Goal: Information Seeking & Learning: Learn about a topic

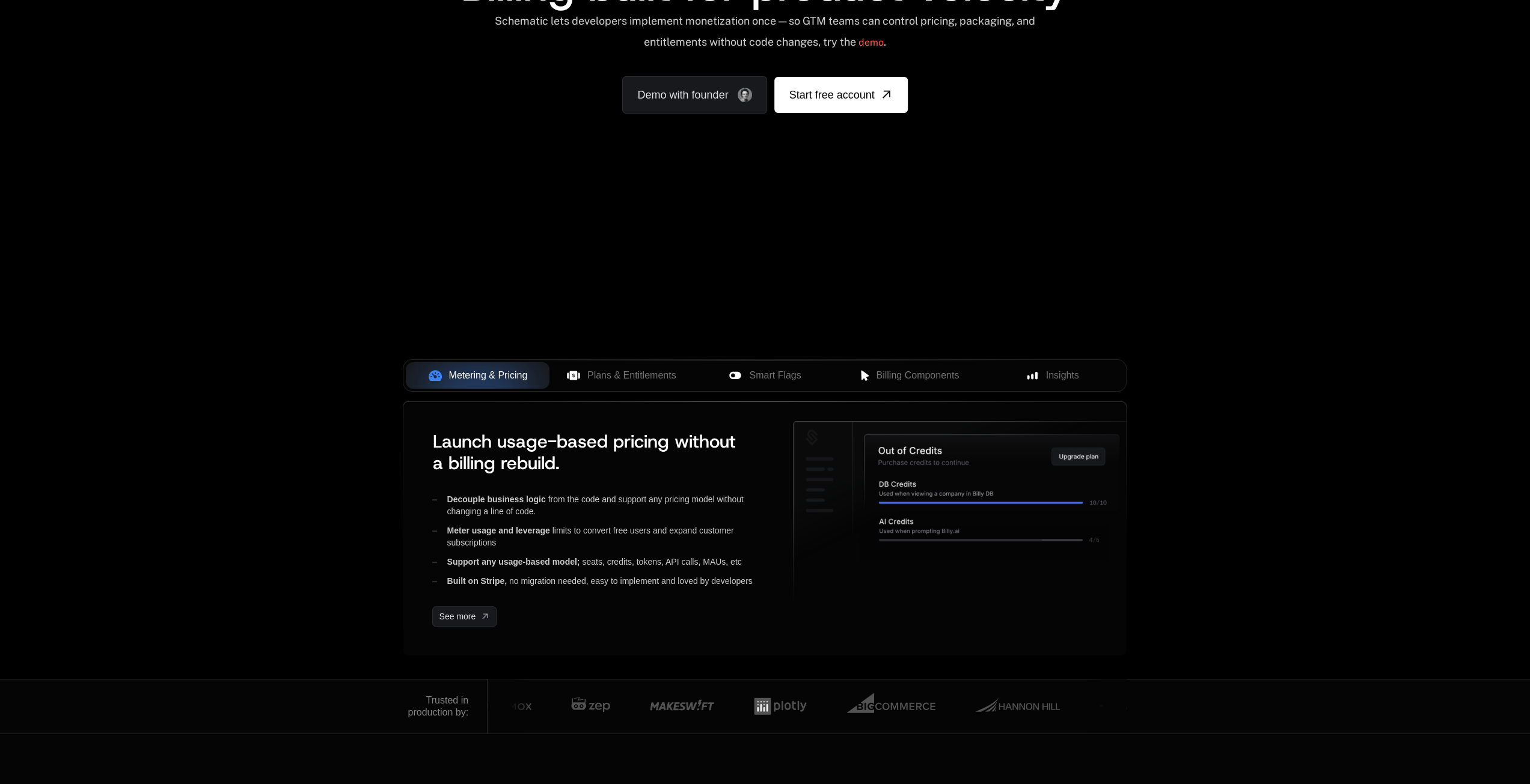
scroll to position [360, 0]
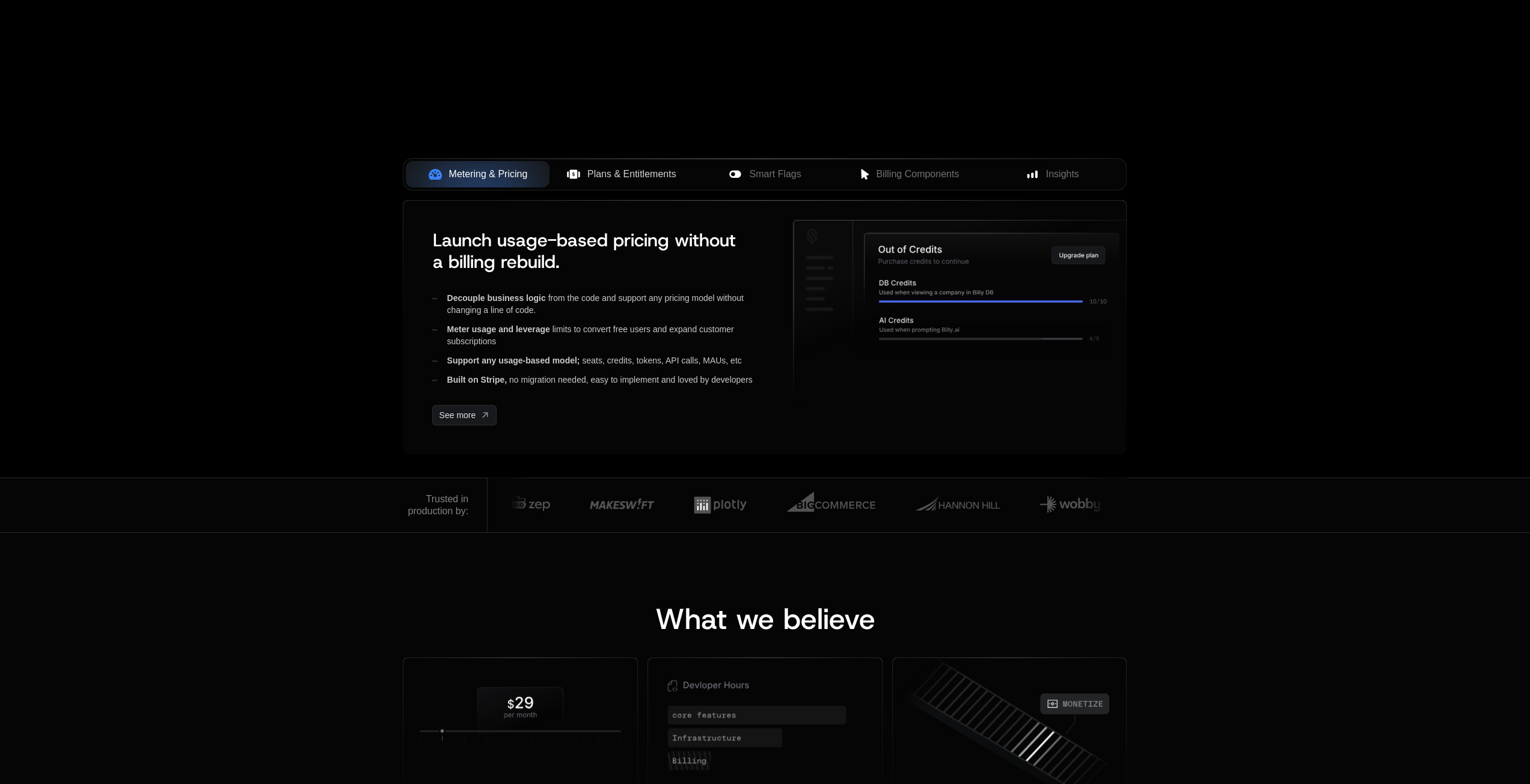
click at [628, 165] on button "Plans & Entitlements" at bounding box center [621, 174] width 144 height 26
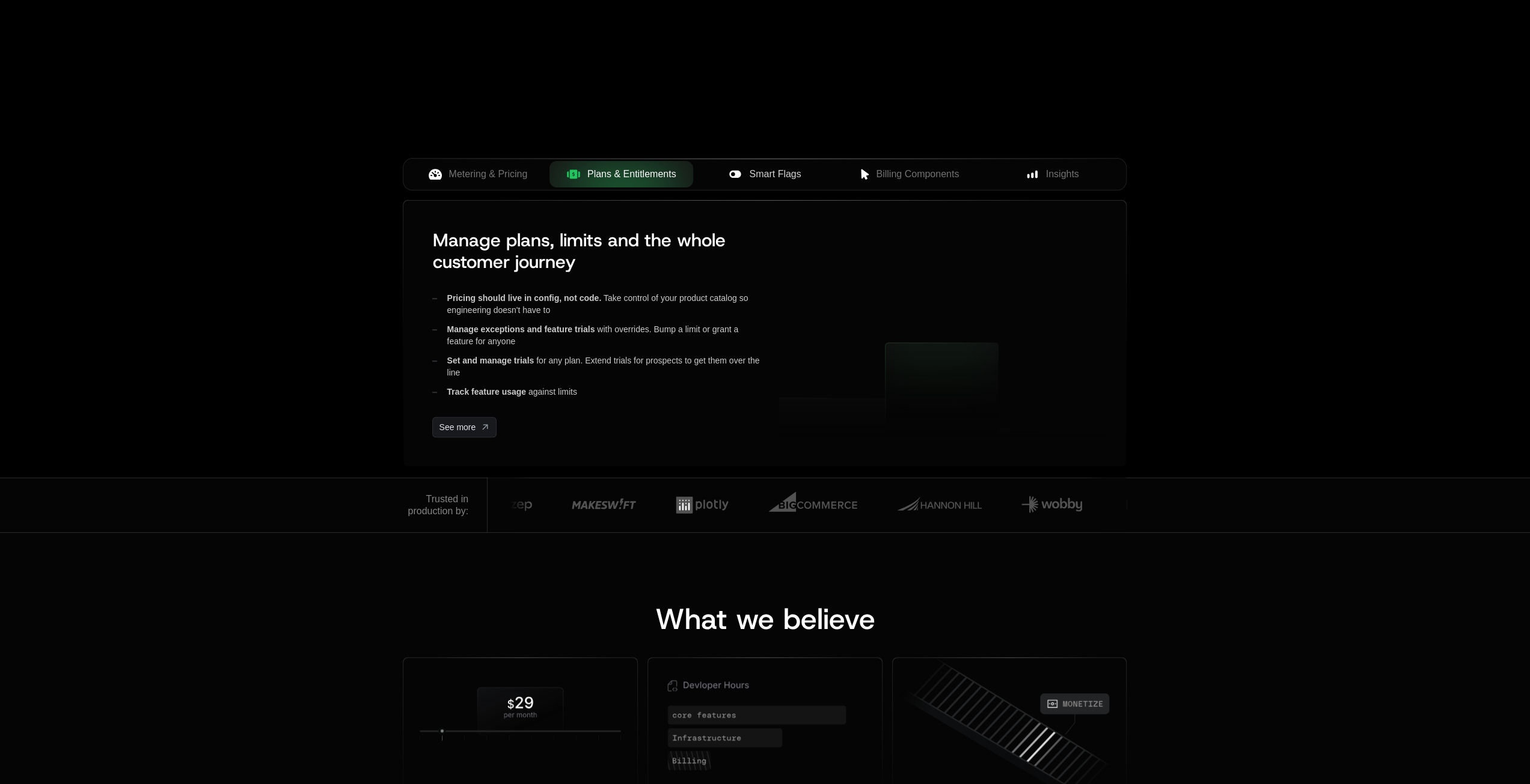
click at [767, 180] on span "Smart Flags" at bounding box center [775, 174] width 52 height 14
click at [827, 174] on div at bounding box center [765, 174] width 144 height 26
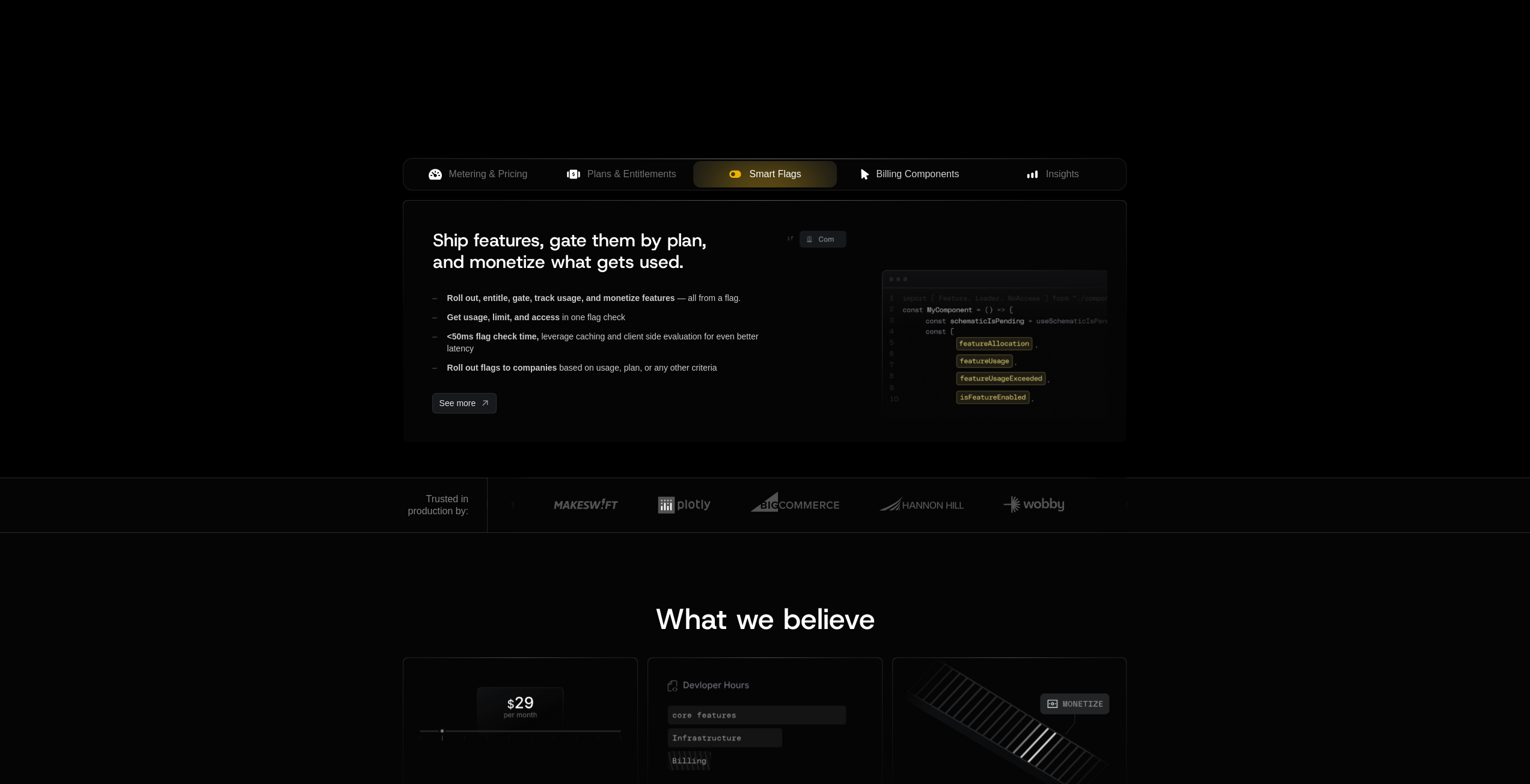
click at [919, 175] on span "Billing Components" at bounding box center [917, 174] width 83 height 14
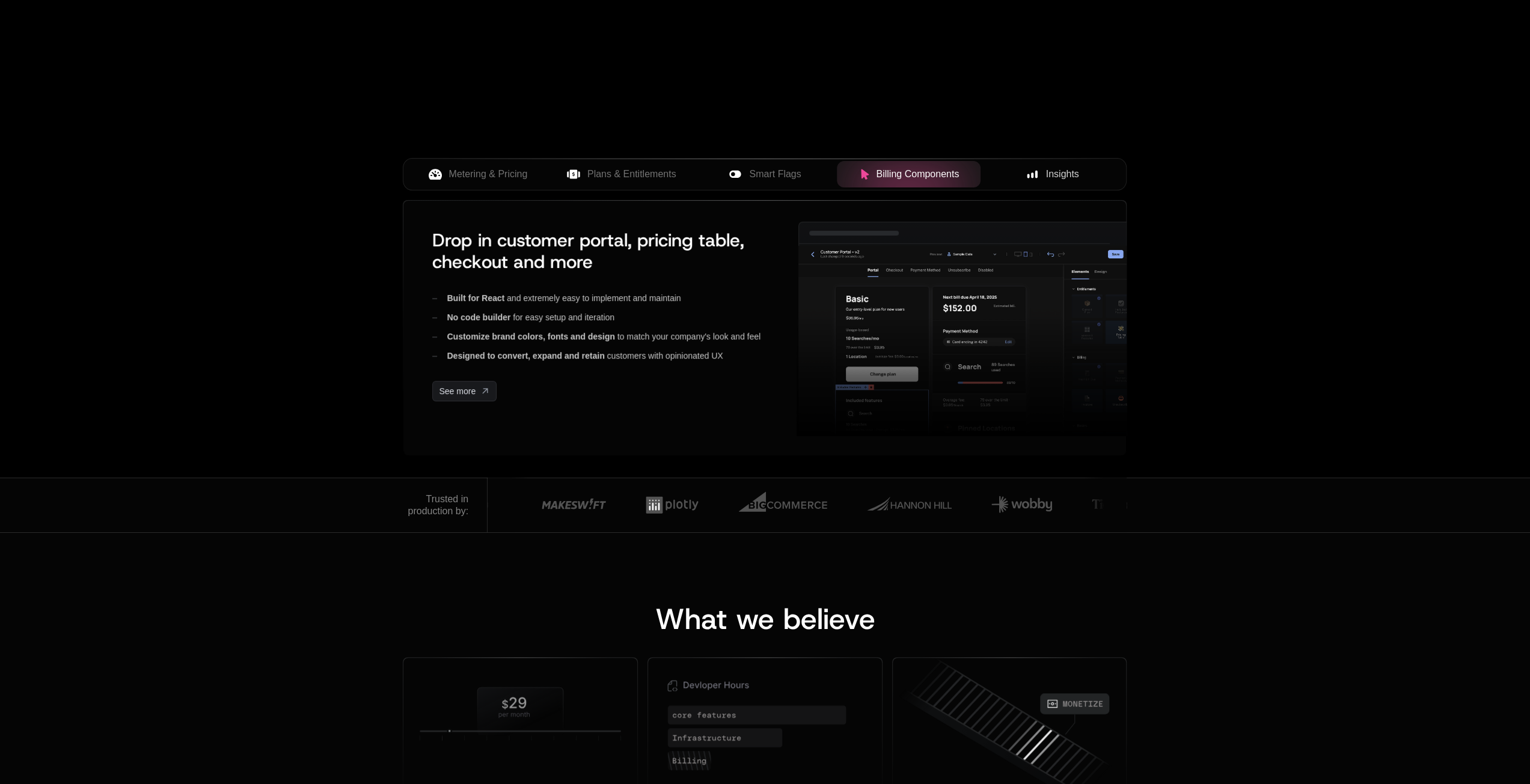
click at [1116, 180] on button "Insights" at bounding box center [1052, 174] width 144 height 26
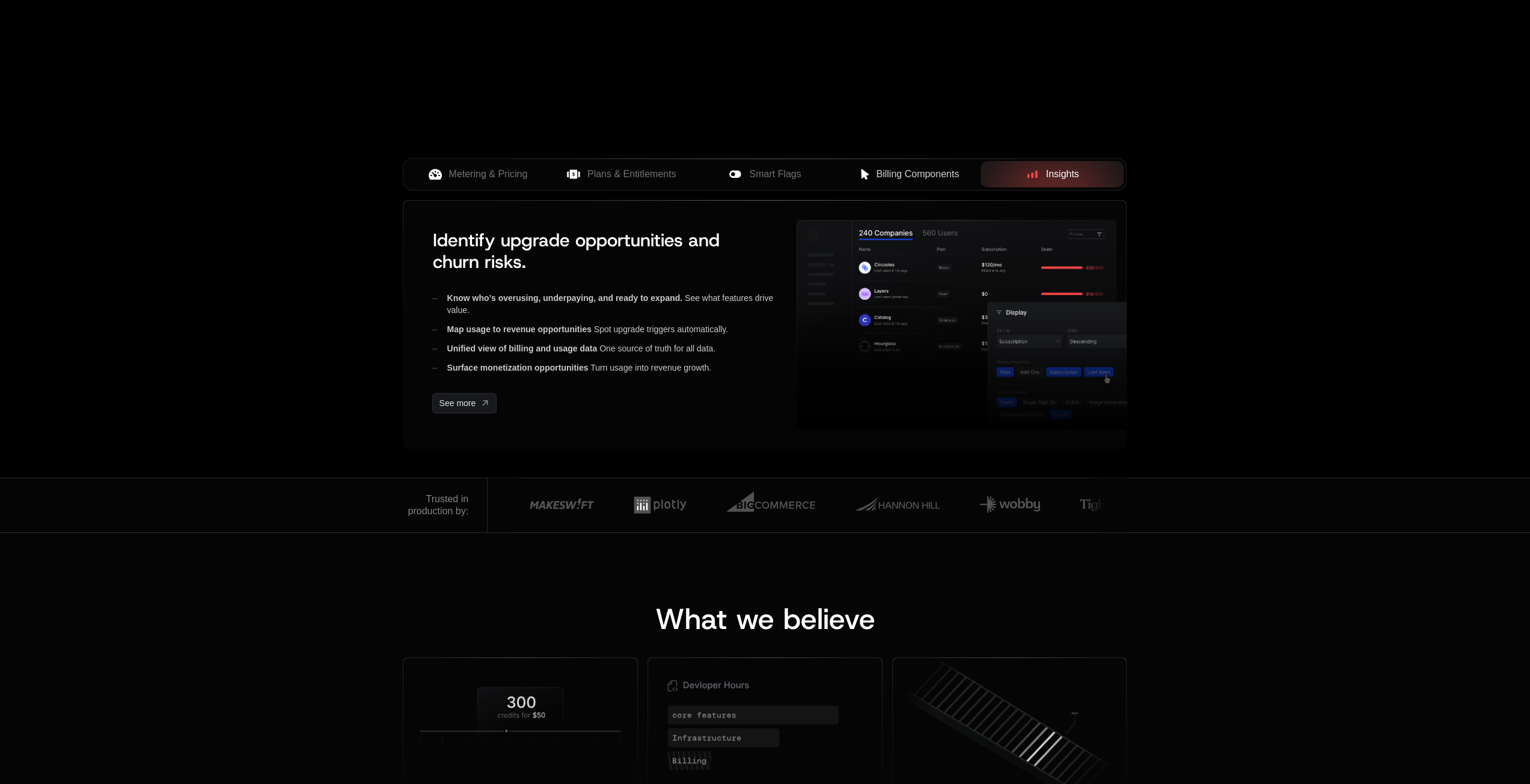
click at [744, 171] on div "Smart Flags" at bounding box center [765, 174] width 124 height 14
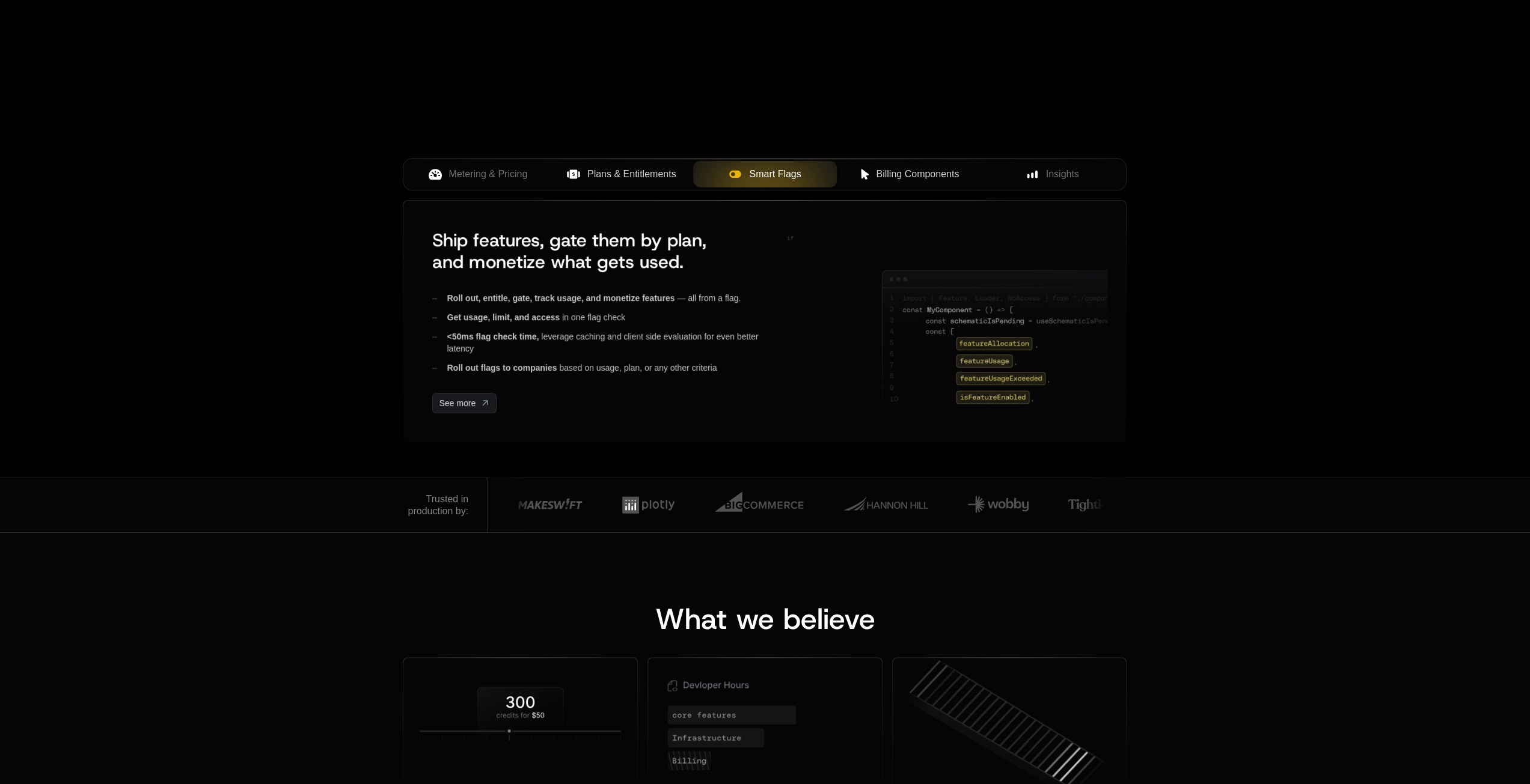
click at [573, 170] on icon at bounding box center [573, 174] width 7 height 9
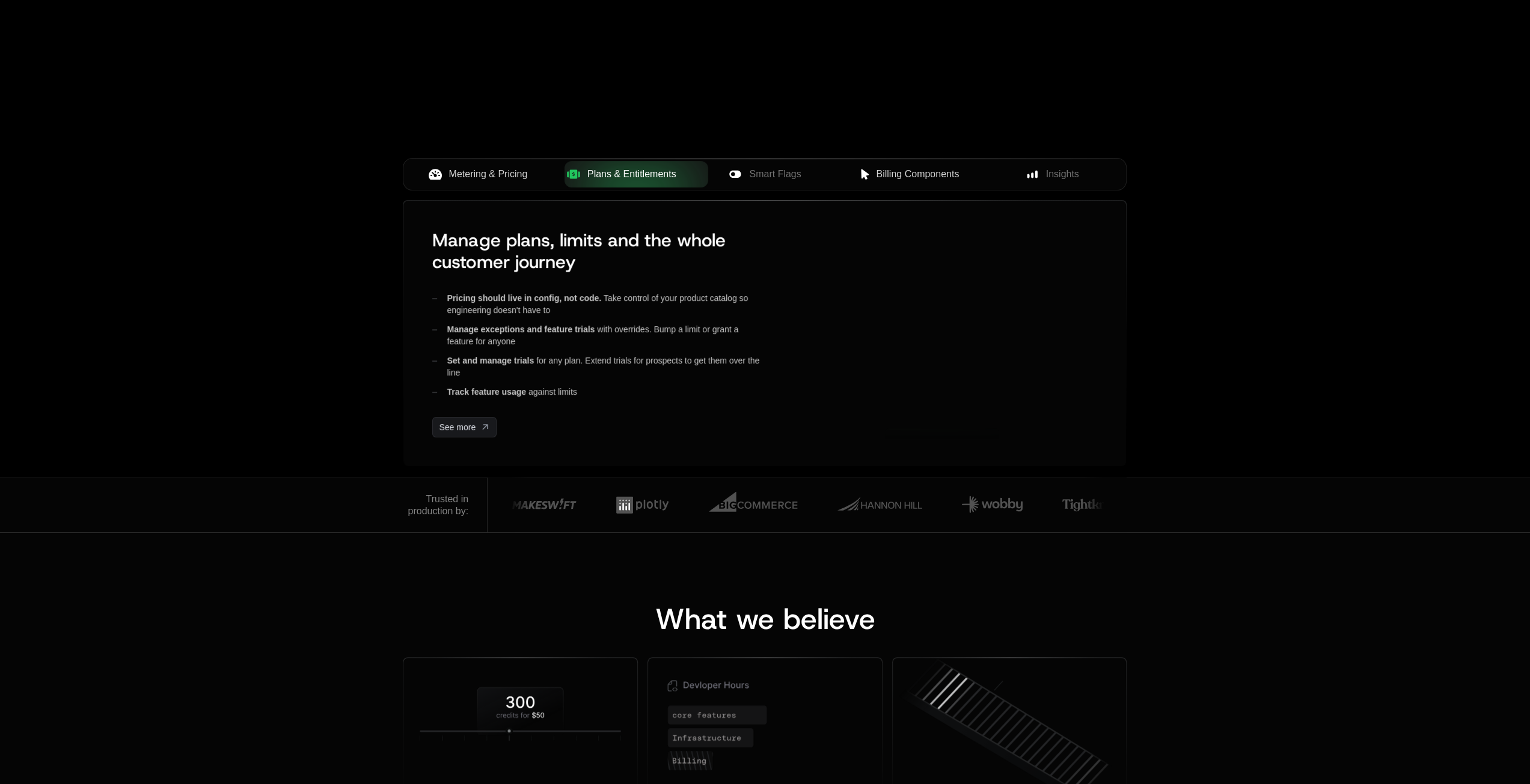
click at [474, 174] on span "Metering & Pricing" at bounding box center [488, 174] width 79 height 14
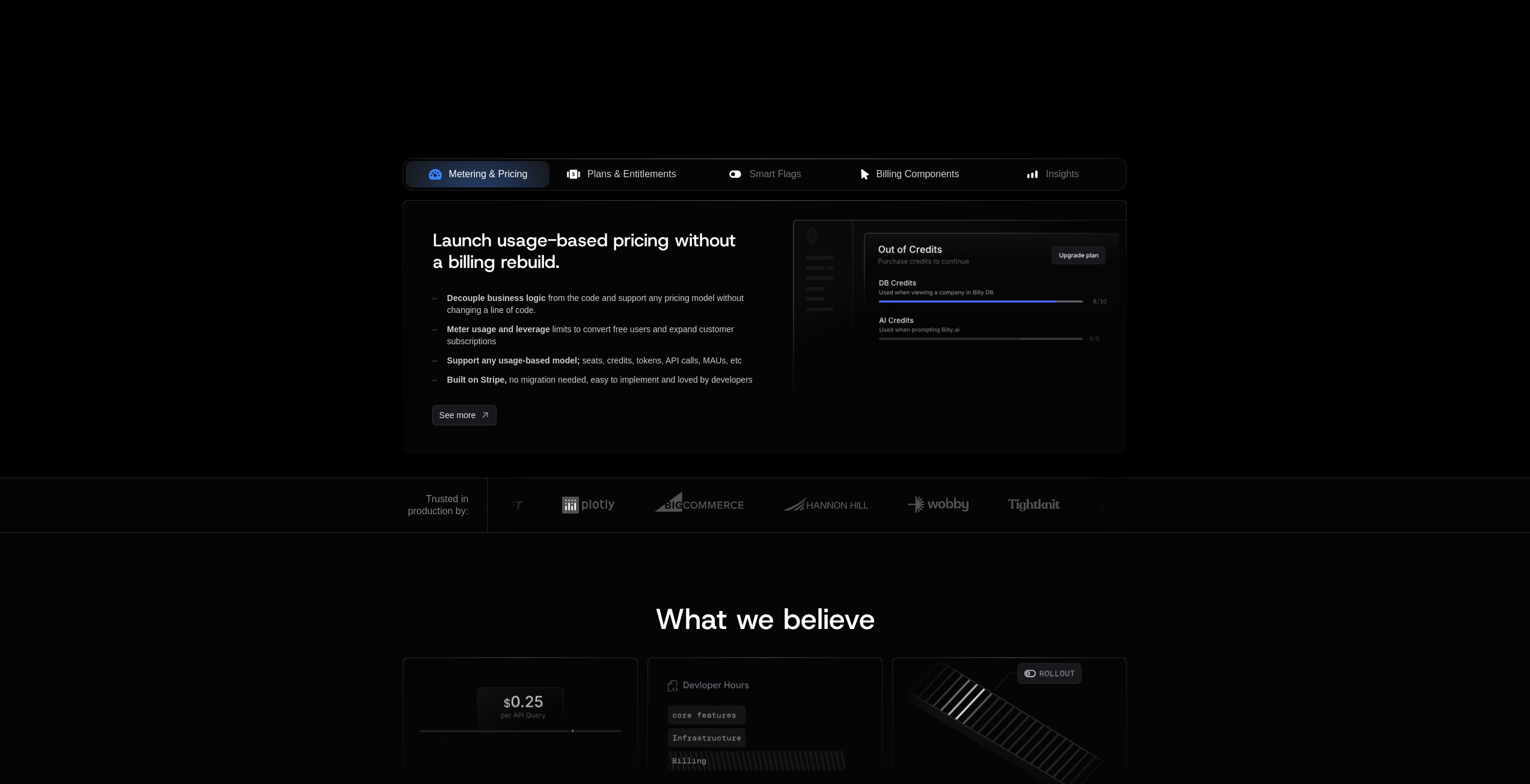
click at [584, 177] on div "Plans & Entitlements" at bounding box center [621, 174] width 124 height 14
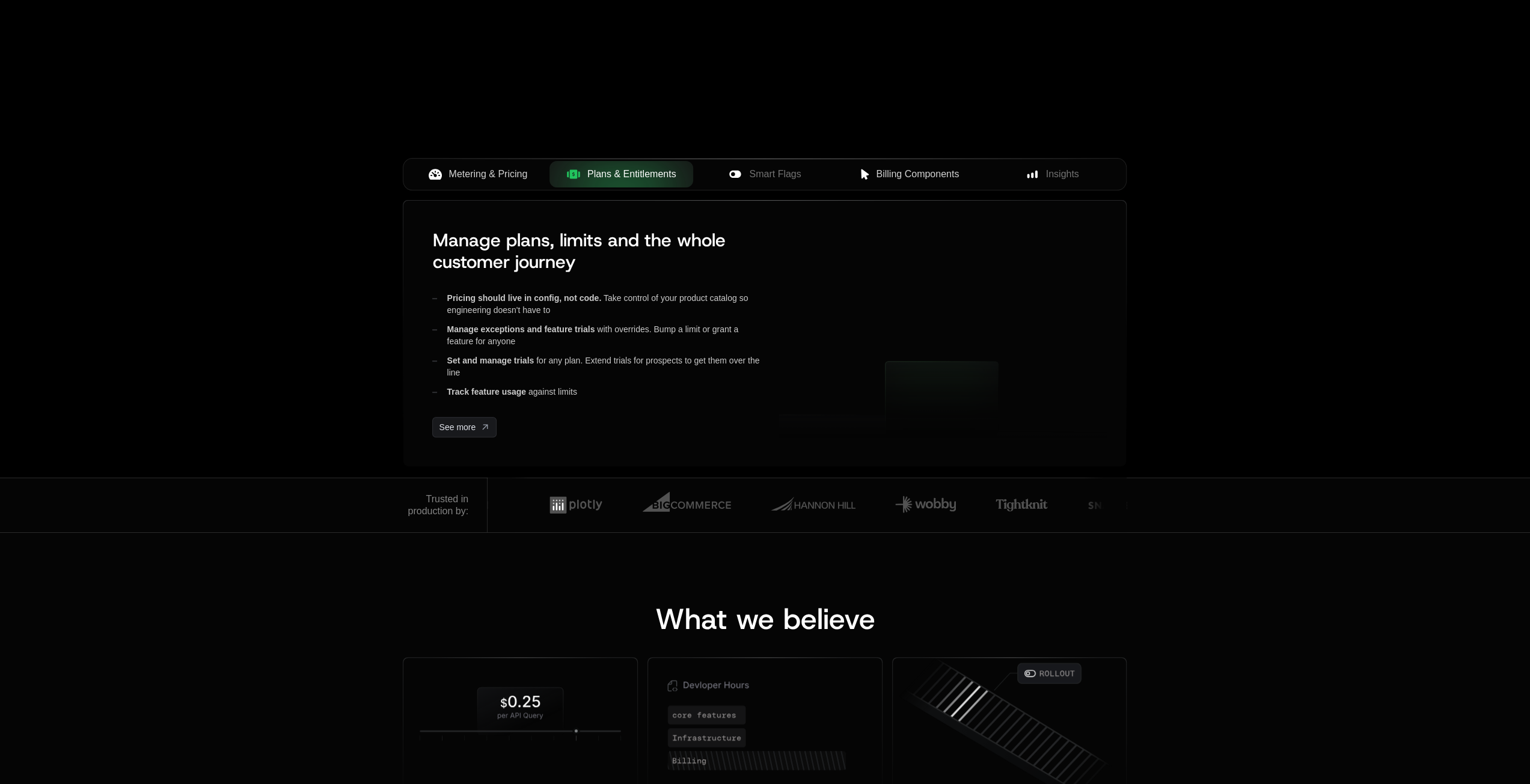
click at [668, 176] on span "Plans & Entitlements" at bounding box center [632, 174] width 89 height 14
click at [754, 180] on span "Smart Flags" at bounding box center [775, 174] width 52 height 14
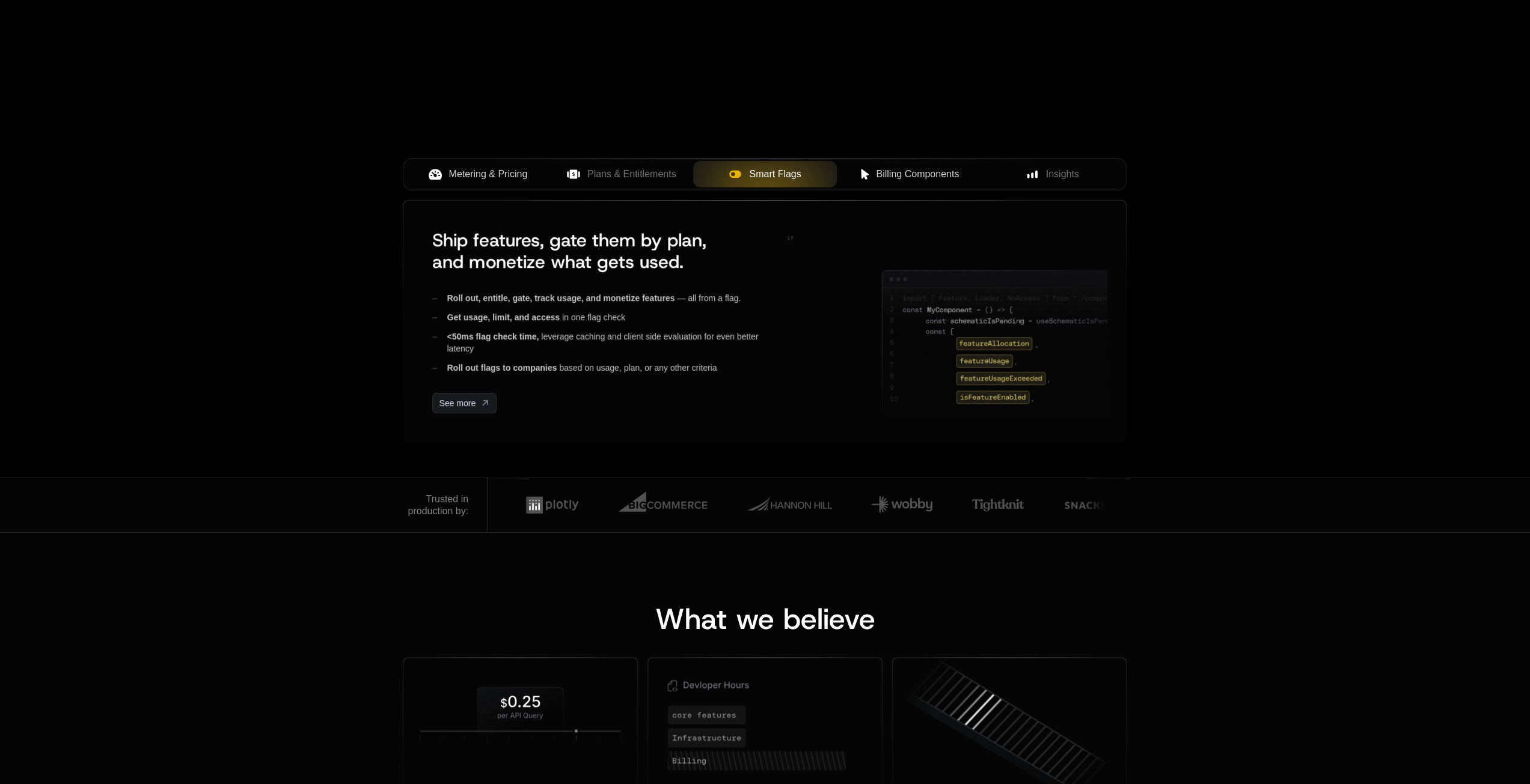
click at [894, 185] on button "Billing Components" at bounding box center [909, 174] width 144 height 26
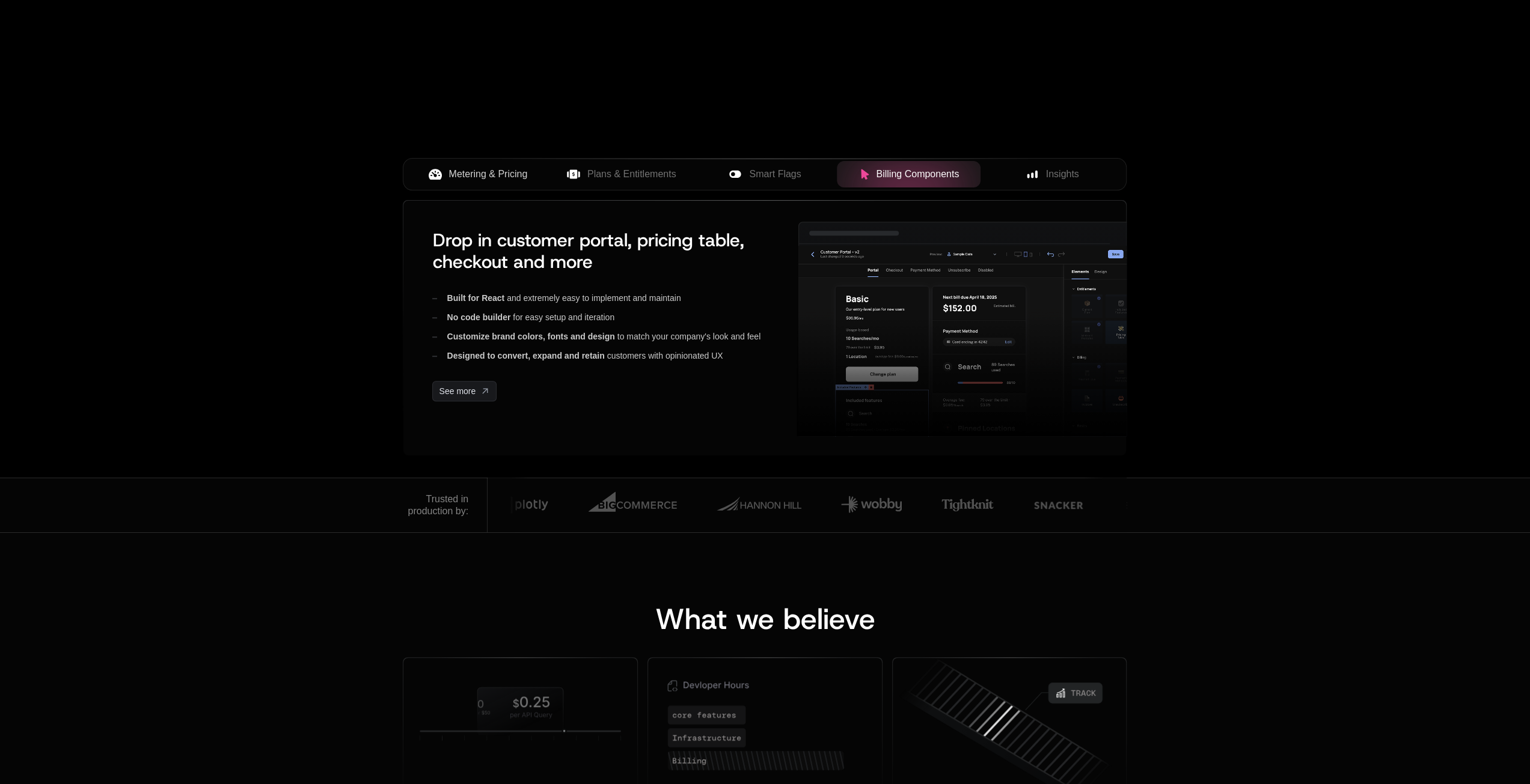
click at [1206, 220] on div "AI Products Developers Pricing Docs Resources Summit Sign in Sign Up RELEASED T…" at bounding box center [765, 58] width 1530 height 838
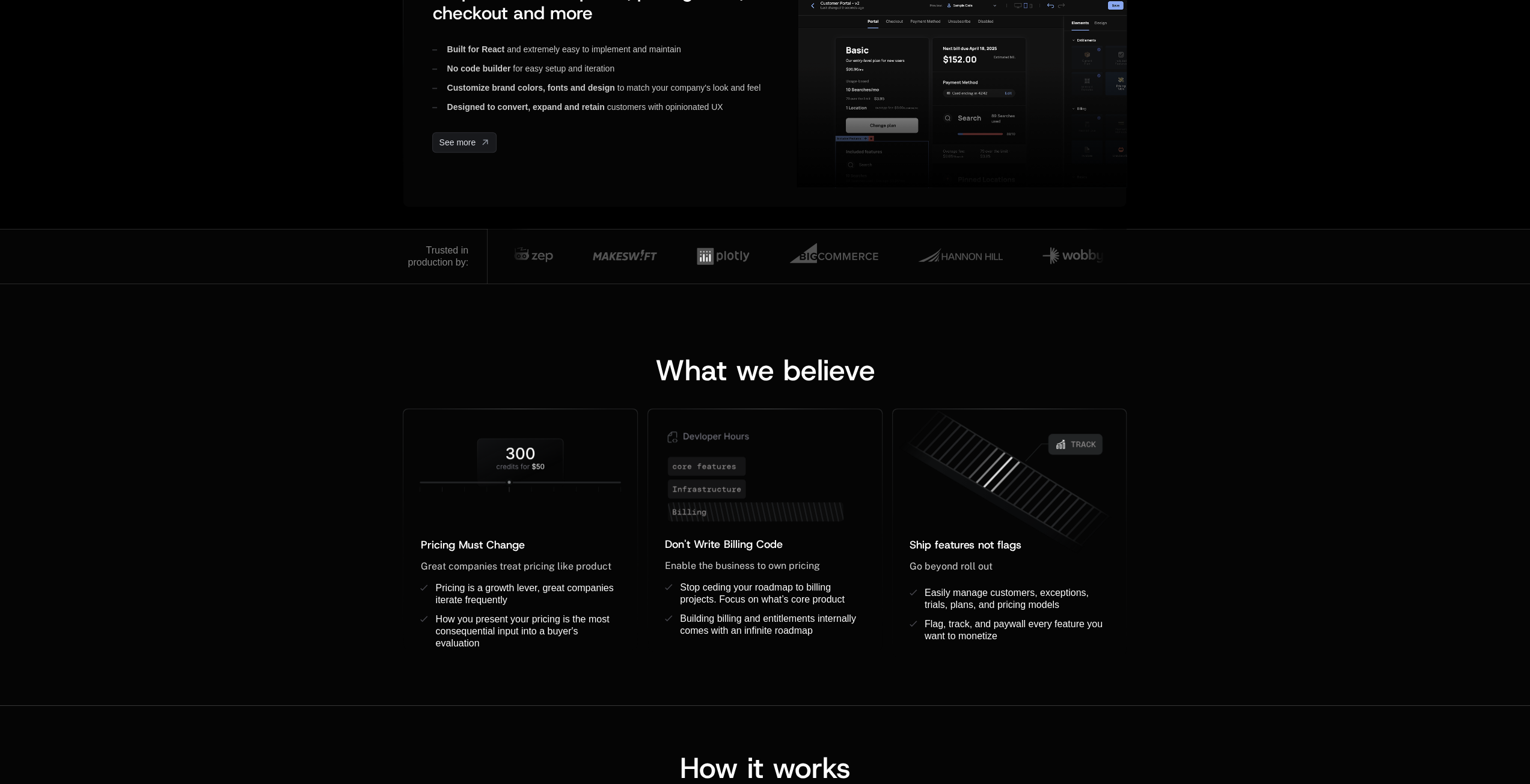
scroll to position [481, 0]
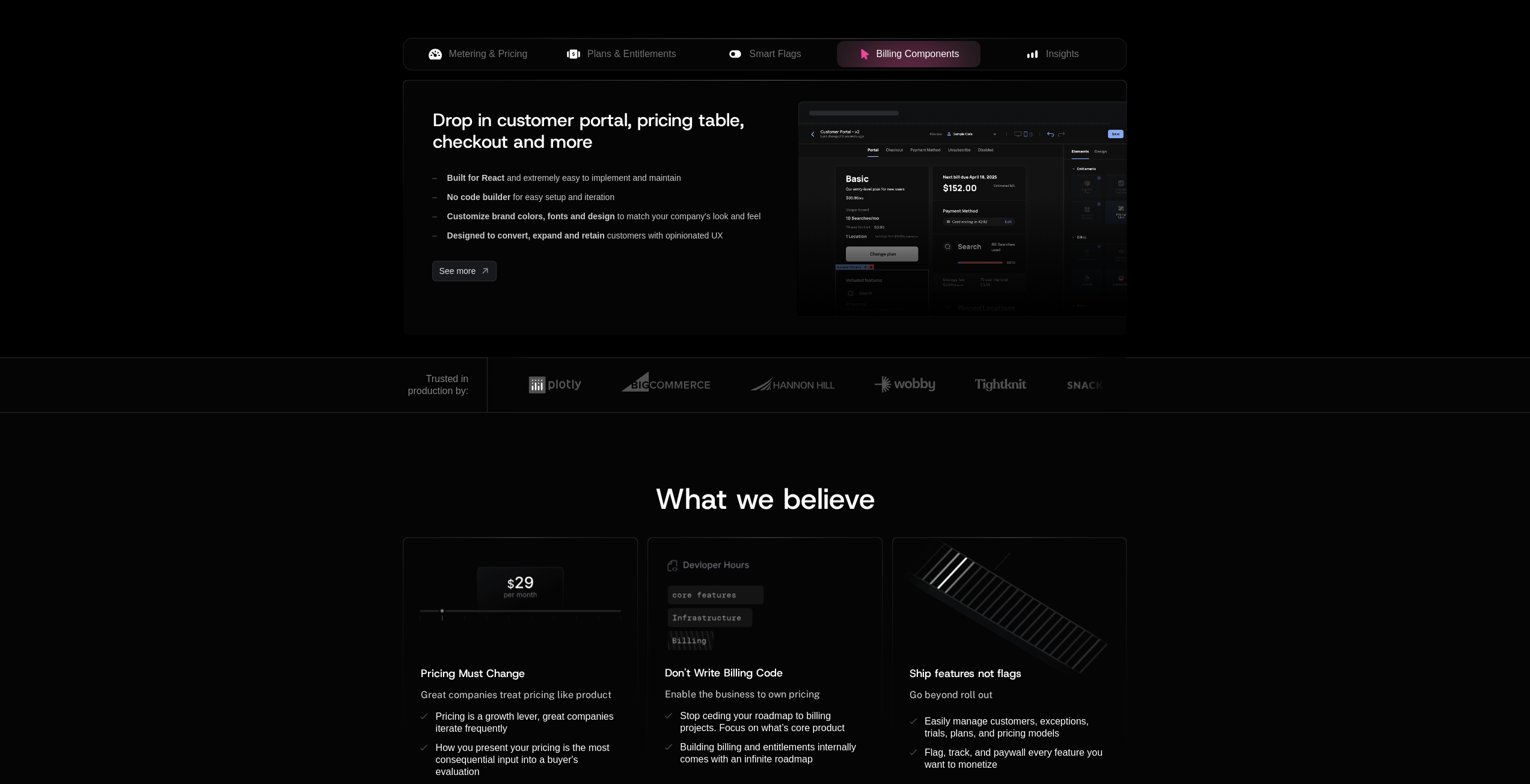
drag, startPoint x: 425, startPoint y: 377, endPoint x: 468, endPoint y: 394, distance: 46.2
click at [468, 395] on div "Trusted in production by:" at bounding box center [438, 385] width 61 height 24
copy div "Trusted in production by:"
click at [464, 455] on div "What we believe Pricing Must Change ﻿ ﻿ Great companies treat pricing like prod…" at bounding box center [765, 622] width 1530 height 422
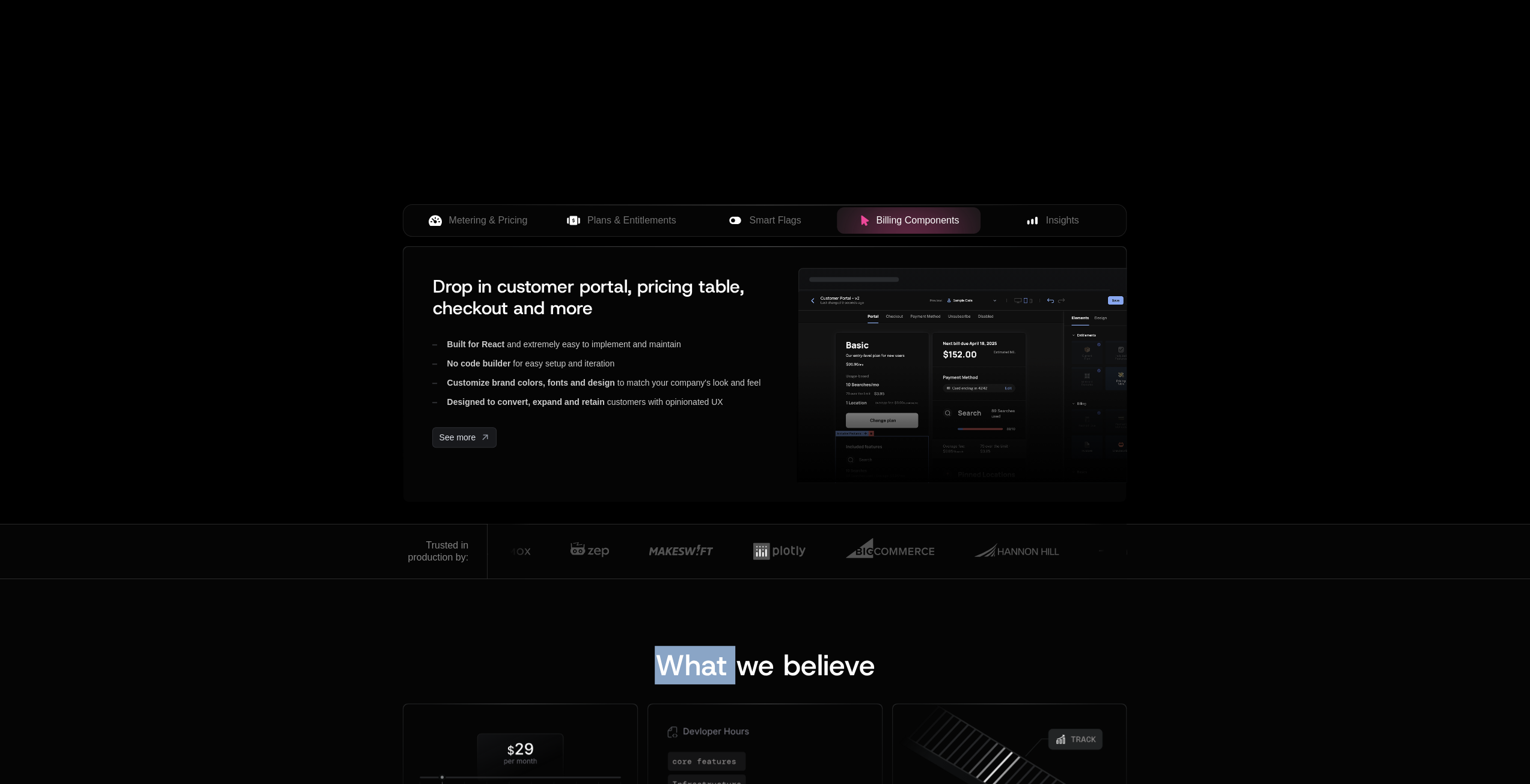
scroll to position [421, 0]
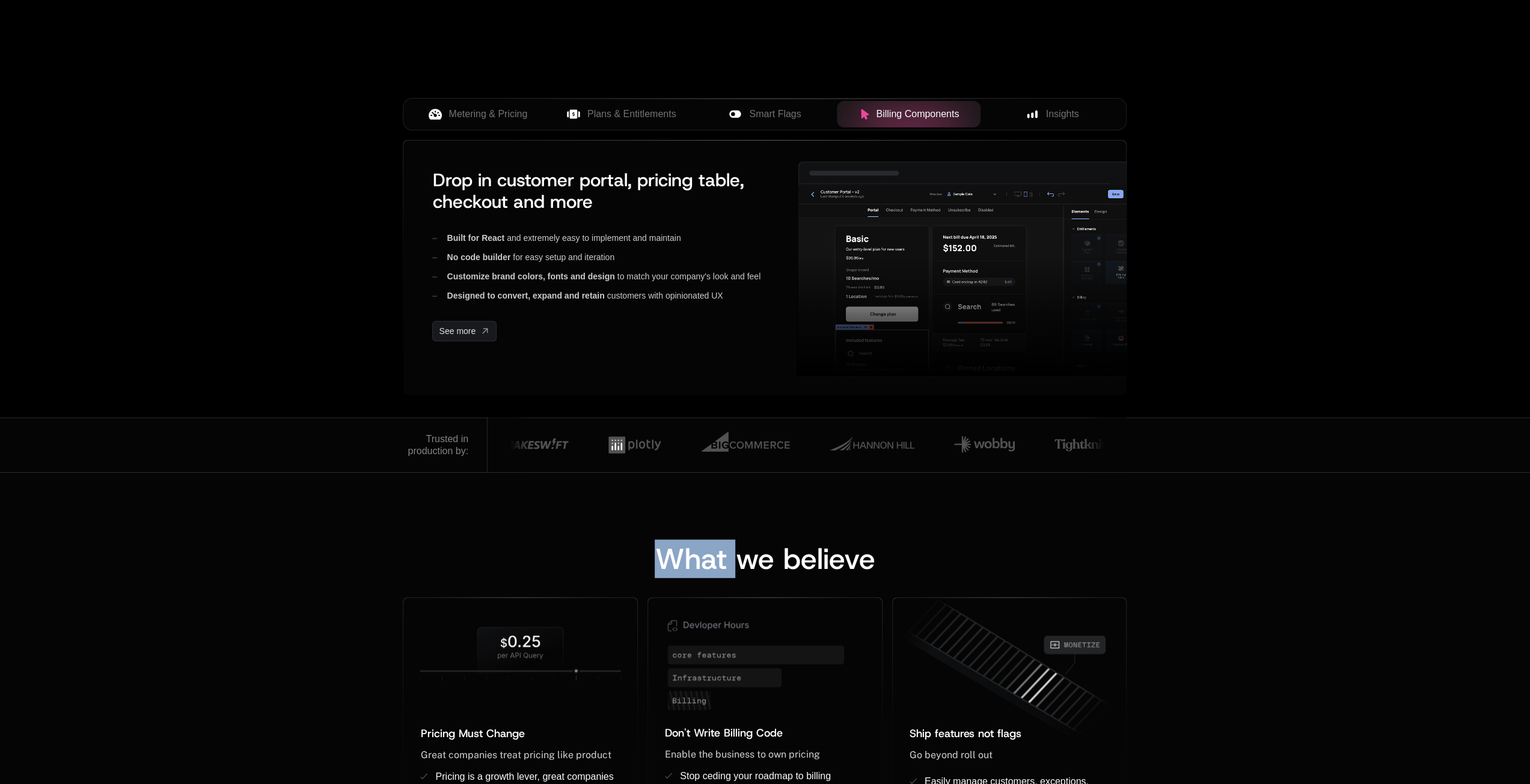
drag, startPoint x: 421, startPoint y: 430, endPoint x: 475, endPoint y: 447, distance: 56.6
click at [471, 449] on div "Trusted in production by:" at bounding box center [444, 445] width 85 height 55
copy div "Trusted in production by:"
drag, startPoint x: 1352, startPoint y: 455, endPoint x: 1332, endPoint y: 450, distance: 20.6
click at [1352, 455] on div "Trusted in production by:" at bounding box center [765, 445] width 1530 height 55
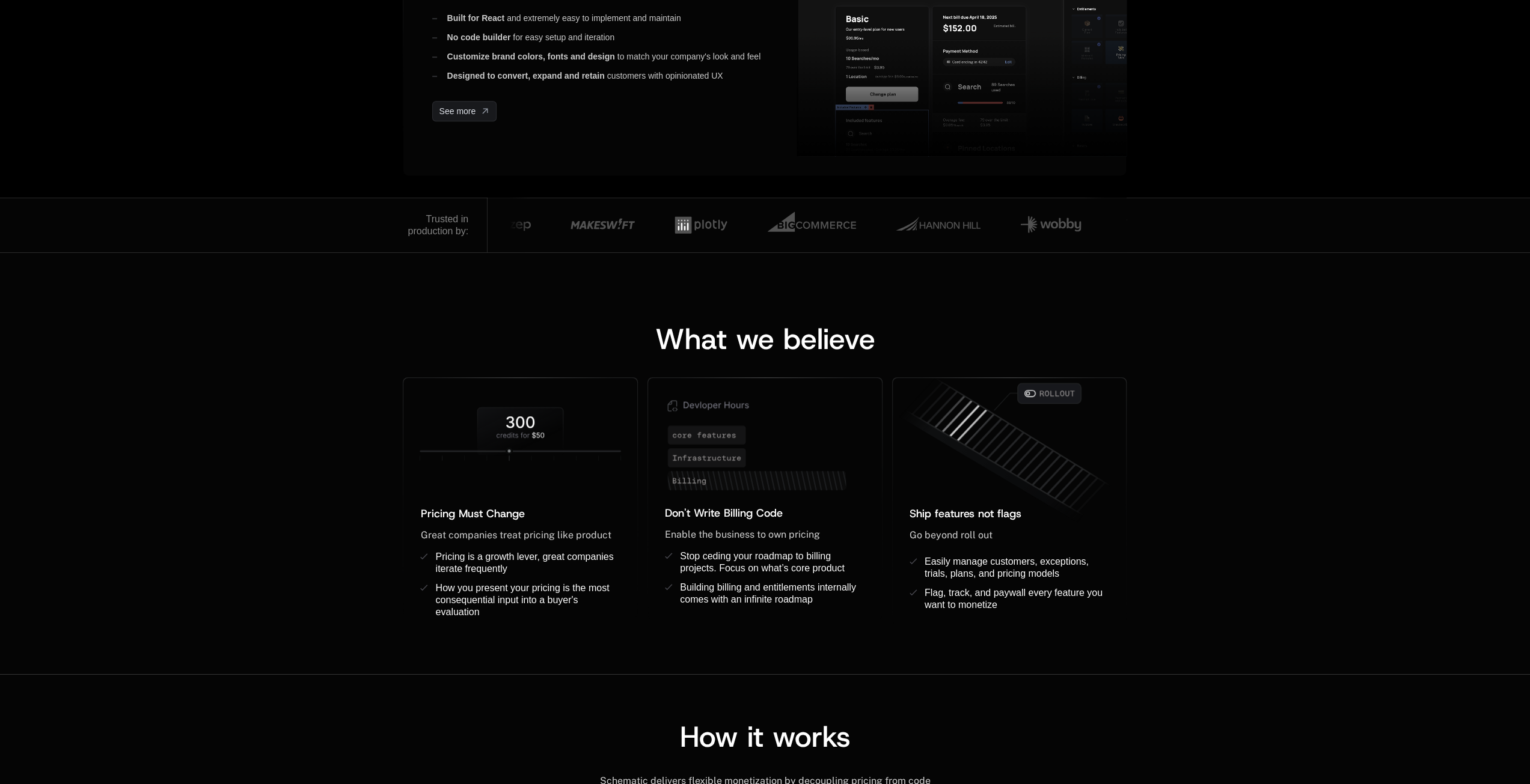
scroll to position [541, 0]
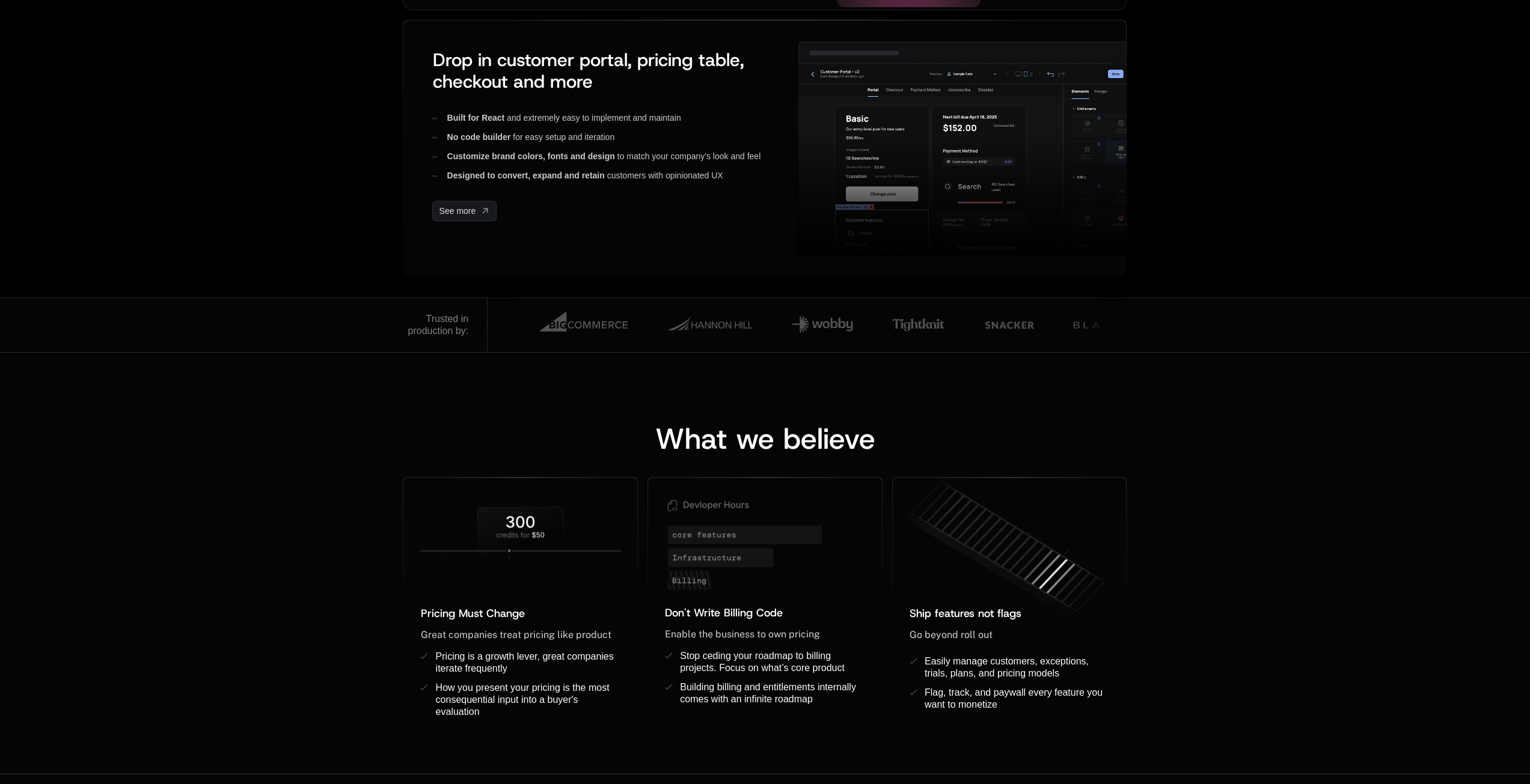
drag, startPoint x: 470, startPoint y: 331, endPoint x: 429, endPoint y: 317, distance: 43.3
click at [429, 317] on div "Trusted in production by:" at bounding box center [444, 324] width 85 height 55
click at [586, 387] on div "What we believe Pricing Must Change ﻿ ﻿ Great companies treat pricing like prod…" at bounding box center [765, 562] width 1530 height 422
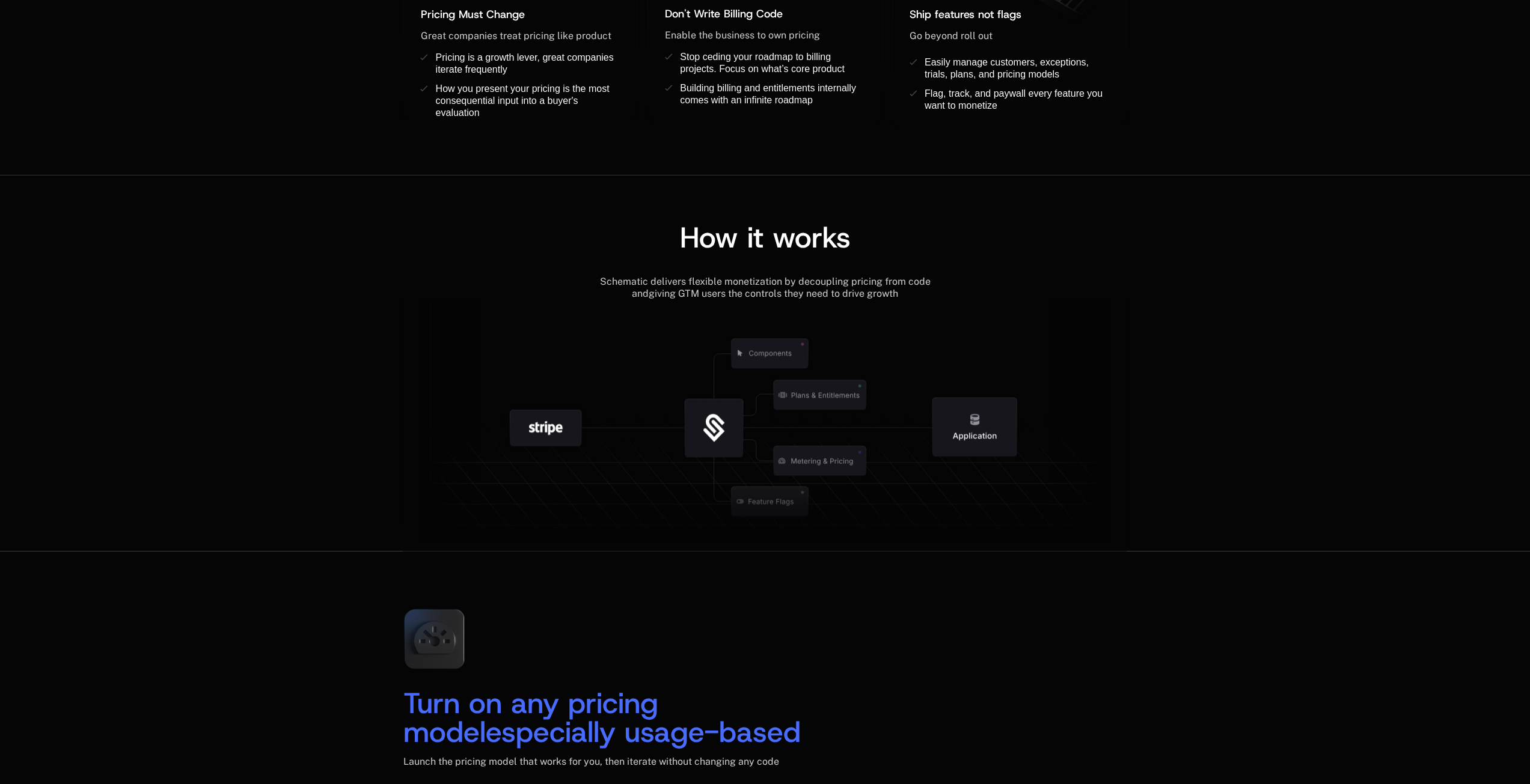
scroll to position [1141, 0]
